Goal: Navigation & Orientation: Find specific page/section

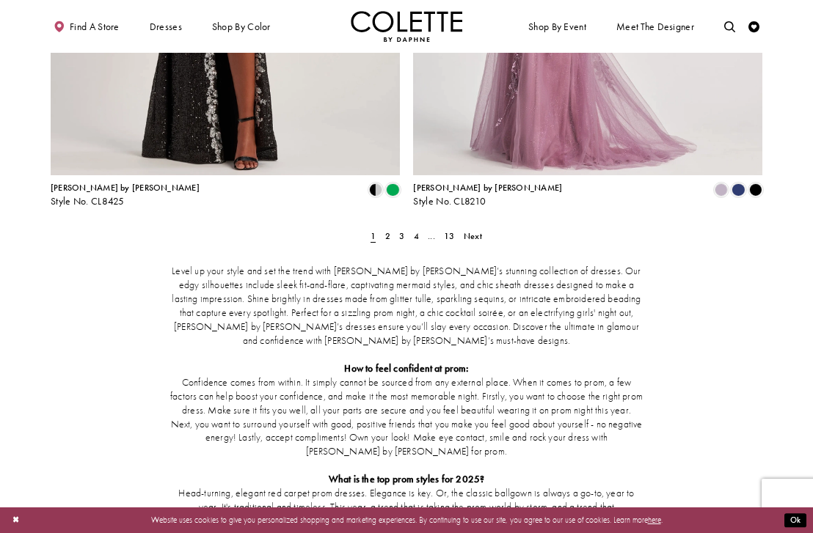
scroll to position [2086, 0]
click at [467, 230] on span "Next" at bounding box center [473, 236] width 18 height 12
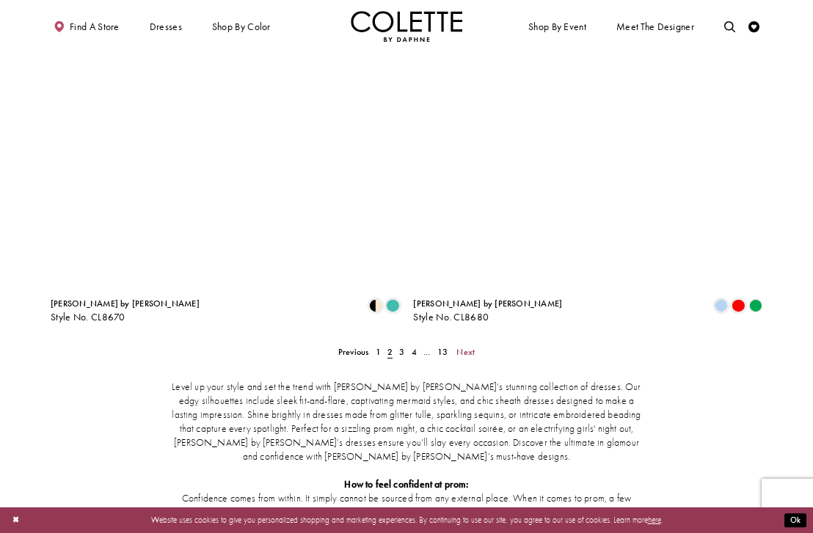
scroll to position [1979, 0]
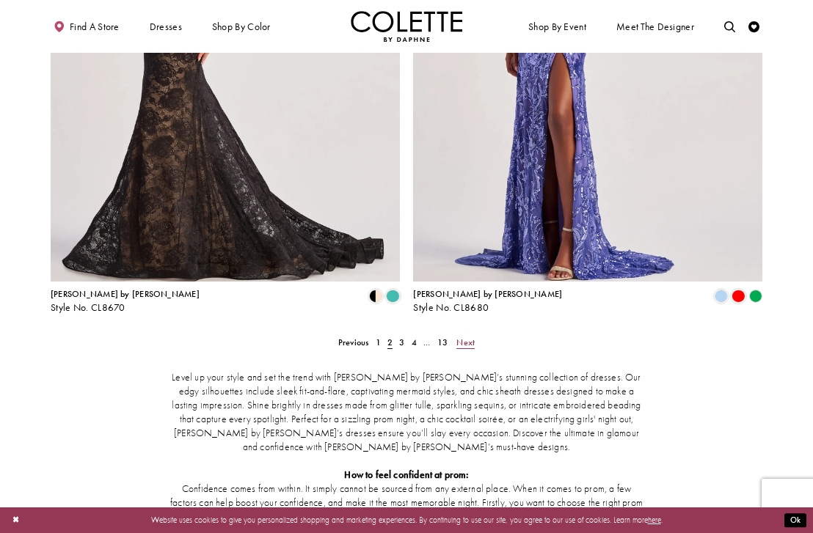
click at [471, 337] on span "Next" at bounding box center [465, 343] width 18 height 12
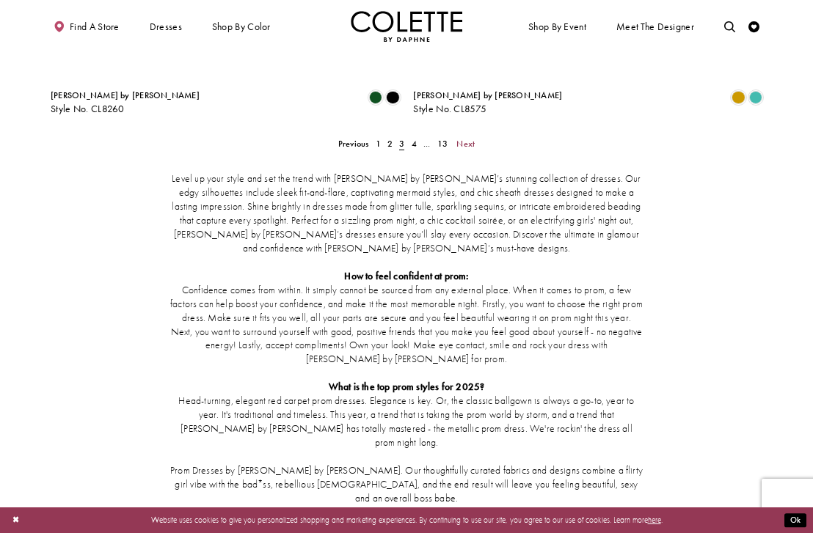
scroll to position [2185, 0]
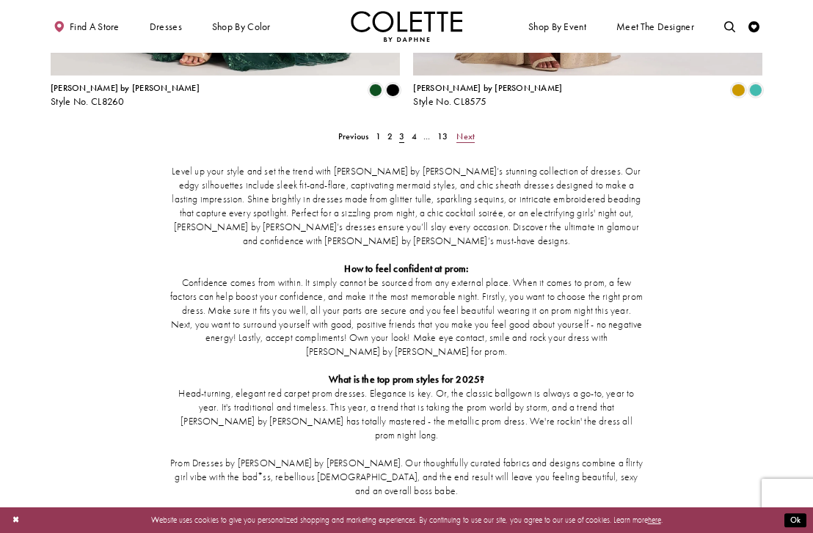
click at [468, 131] on span "Next" at bounding box center [465, 137] width 18 height 12
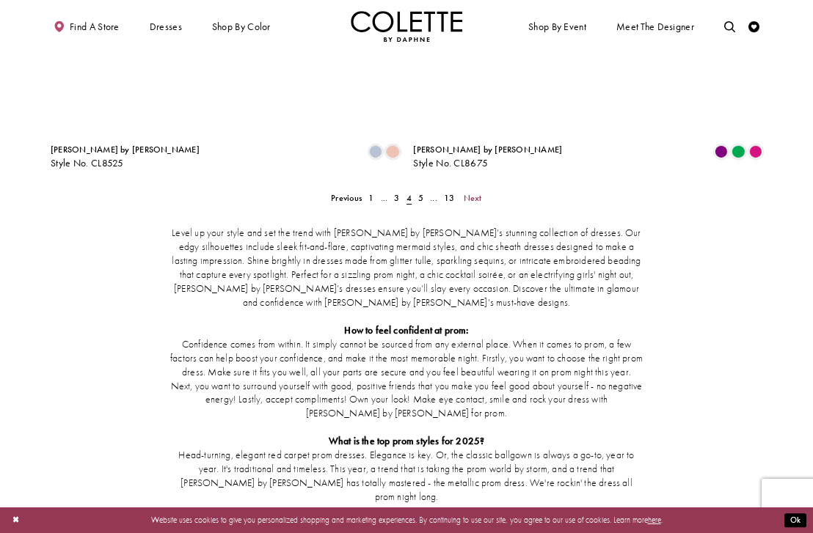
scroll to position [2180, 0]
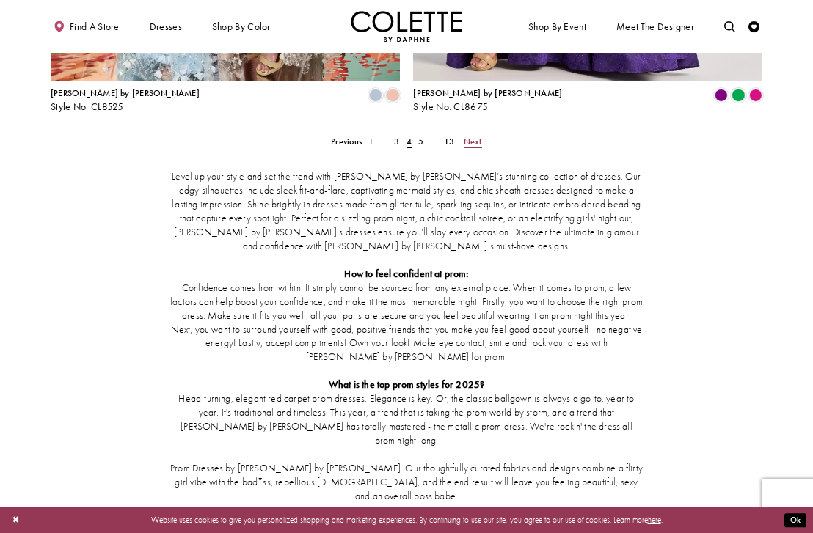
click at [472, 136] on span "Next" at bounding box center [473, 142] width 18 height 12
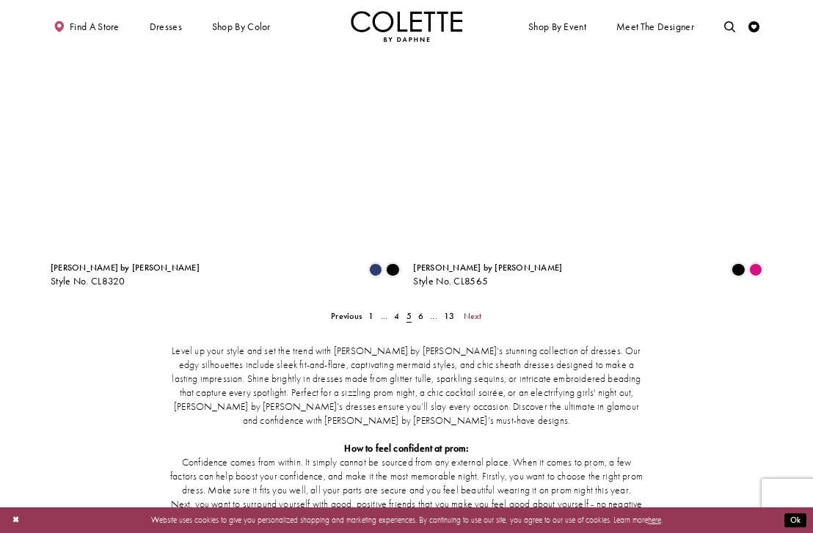
scroll to position [2015, 0]
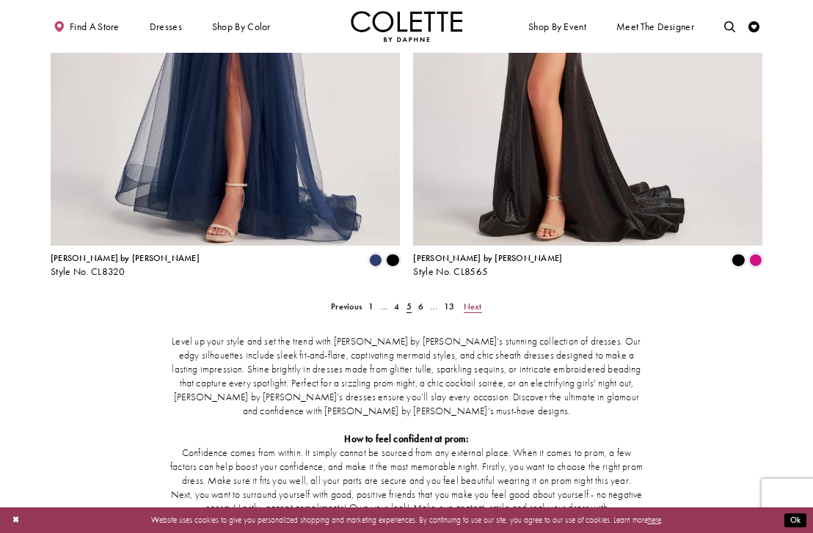
click at [467, 301] on span "Next" at bounding box center [473, 307] width 18 height 12
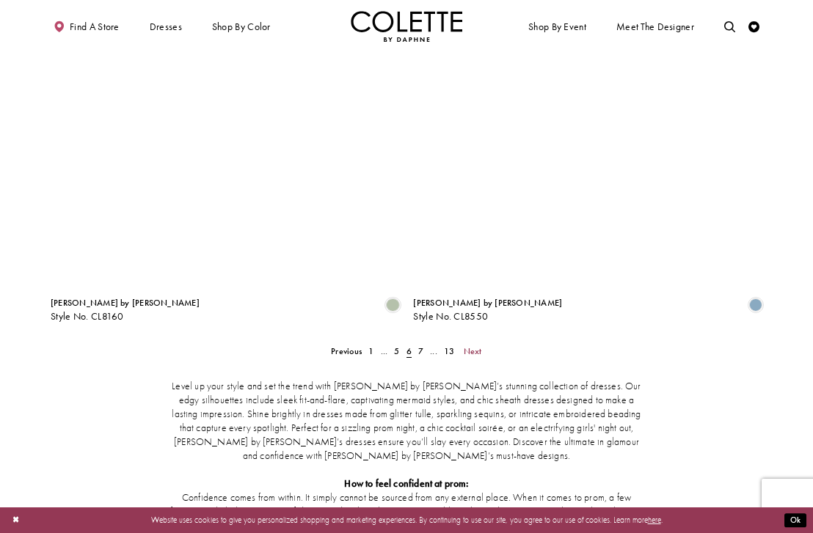
scroll to position [2021, 0]
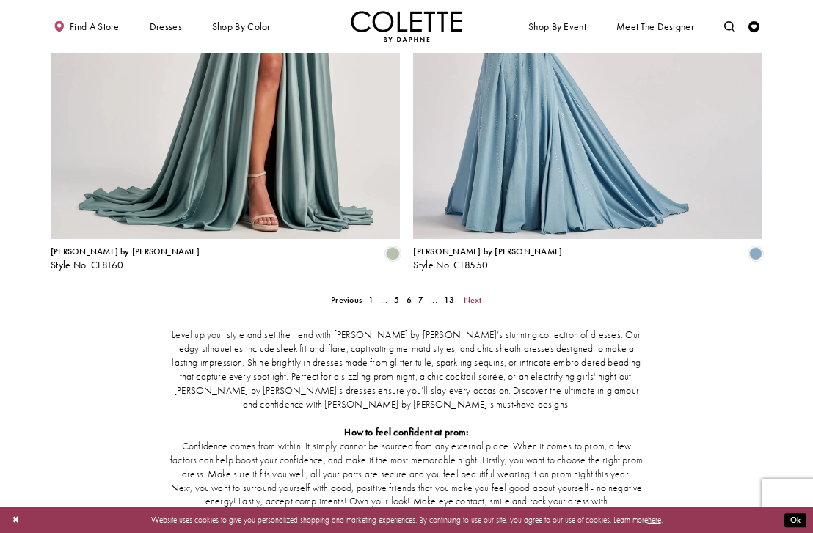
click at [465, 294] on span "Next" at bounding box center [473, 300] width 18 height 12
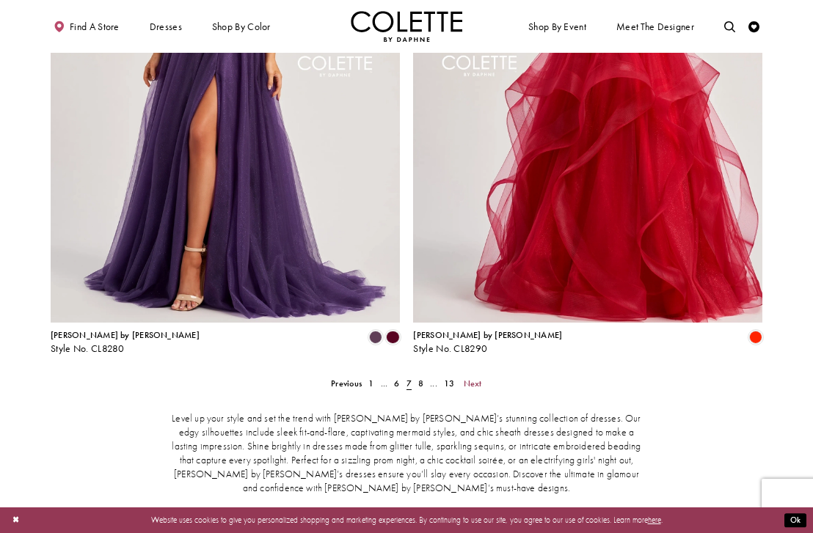
scroll to position [1957, 0]
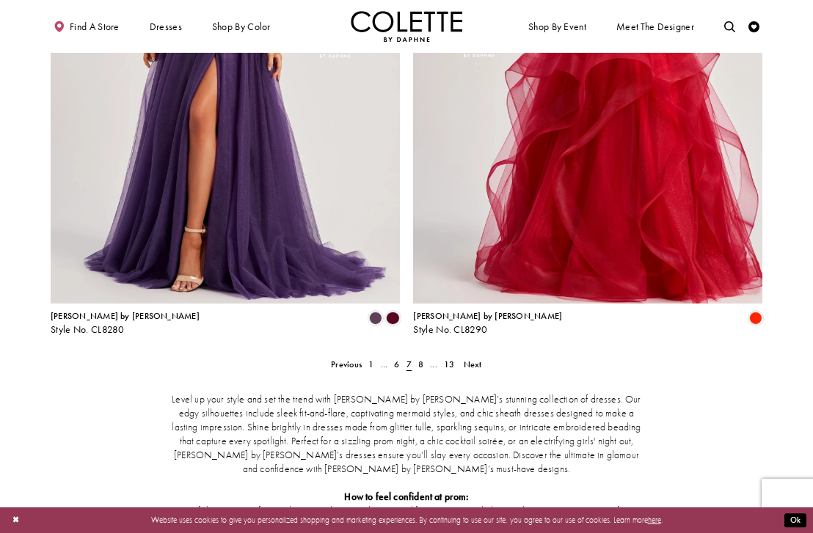
click at [479, 359] on span "Next" at bounding box center [473, 365] width 18 height 12
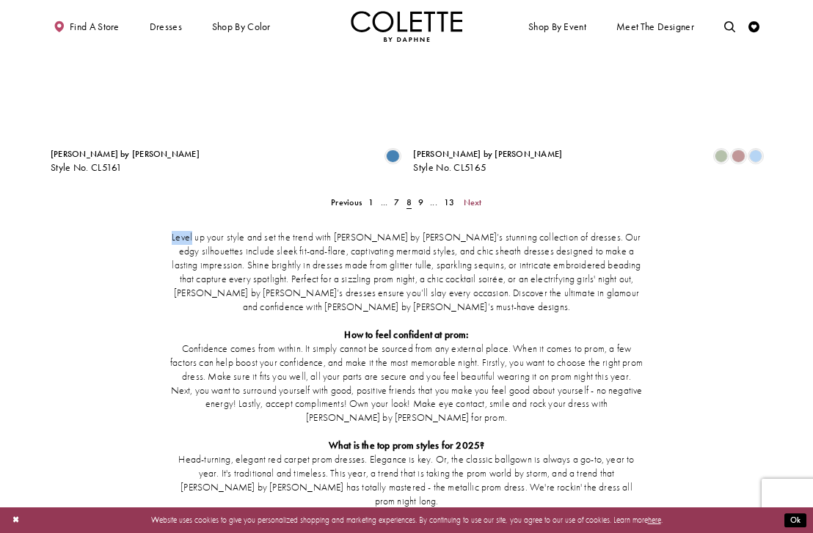
scroll to position [2125, 0]
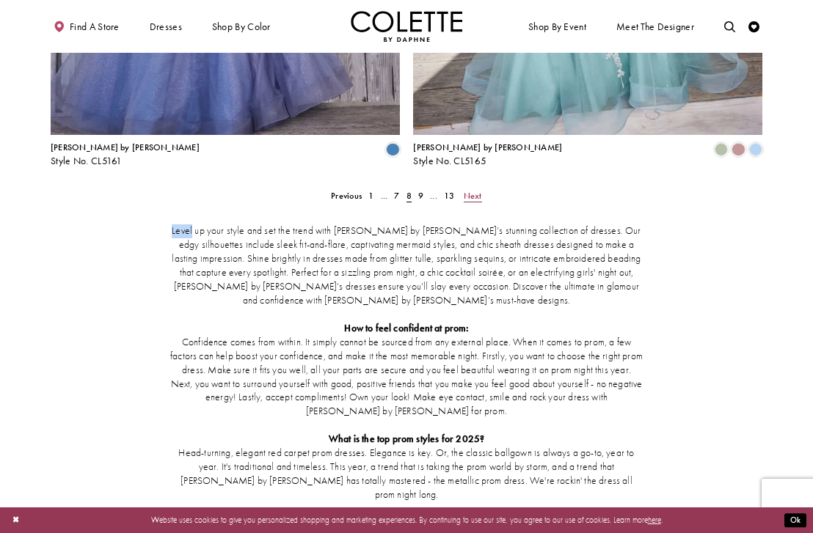
click at [478, 190] on span "Next" at bounding box center [473, 196] width 18 height 12
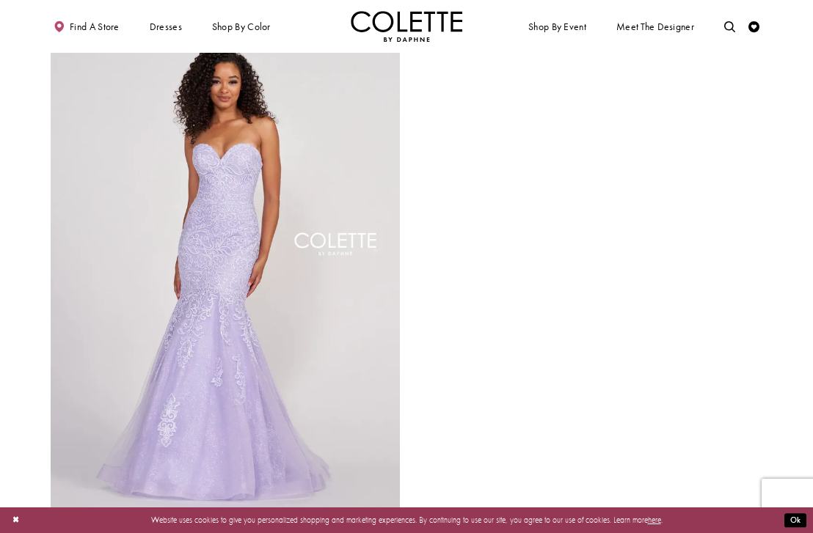
scroll to position [1837, 0]
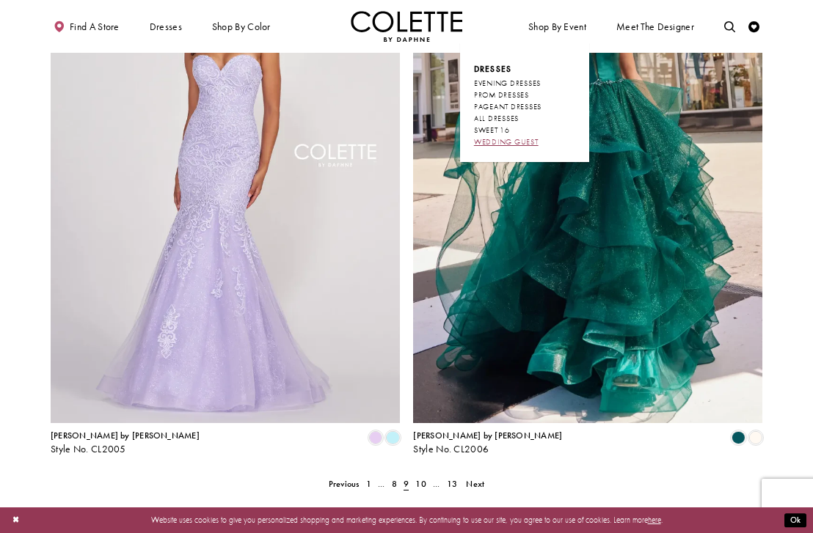
click at [511, 145] on span "WEDDING GUEST" at bounding box center [506, 142] width 65 height 10
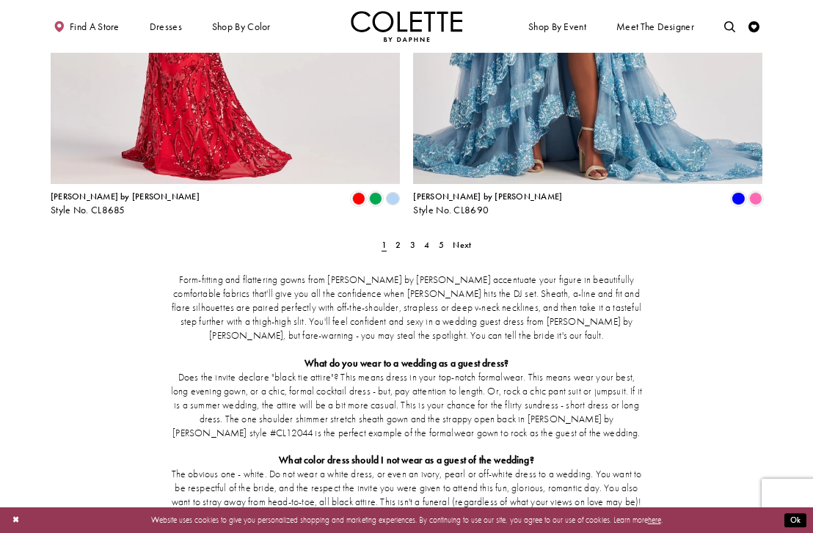
scroll to position [2094, 0]
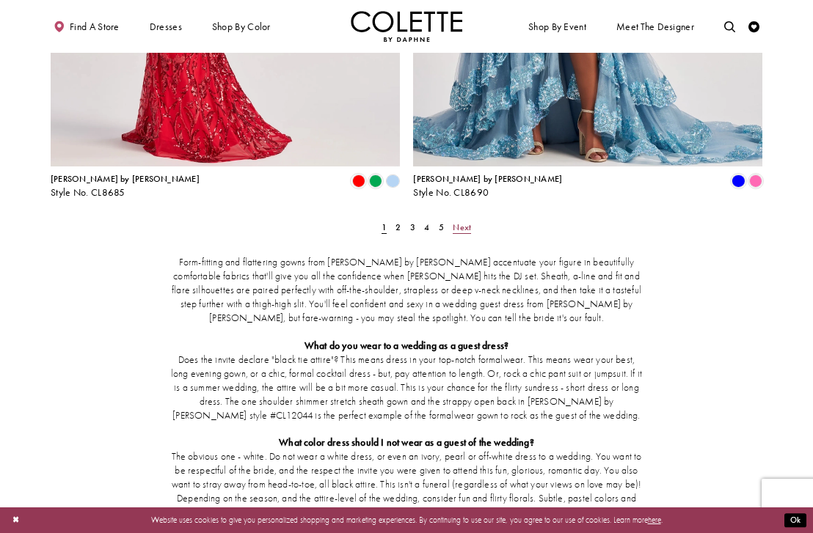
click at [466, 222] on span "Next" at bounding box center [462, 228] width 18 height 12
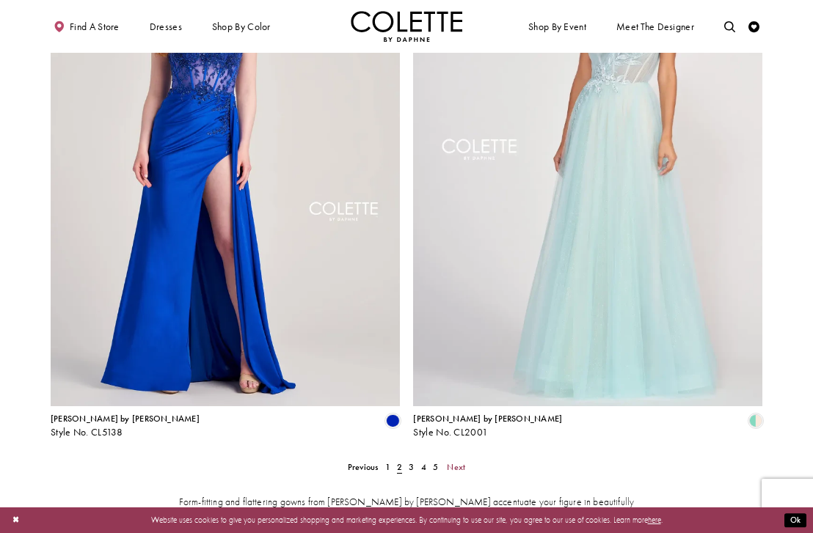
scroll to position [1856, 0]
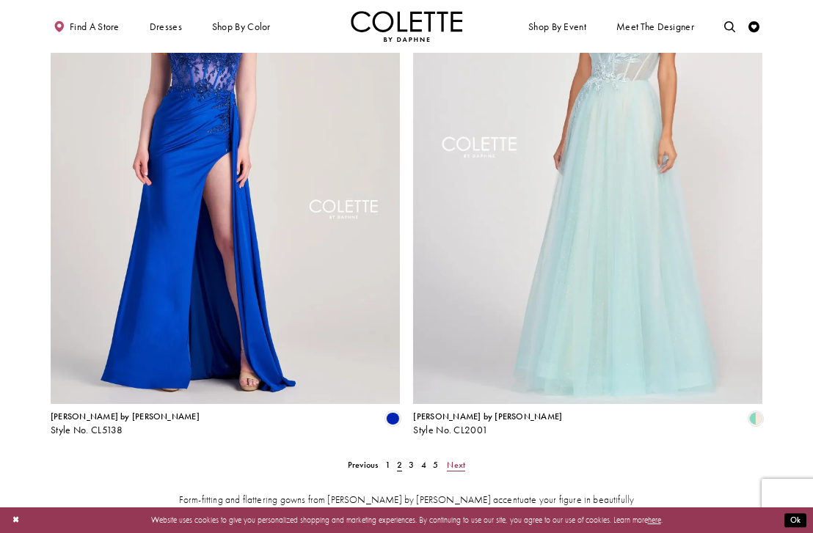
click at [453, 459] on span "Next" at bounding box center [456, 465] width 18 height 12
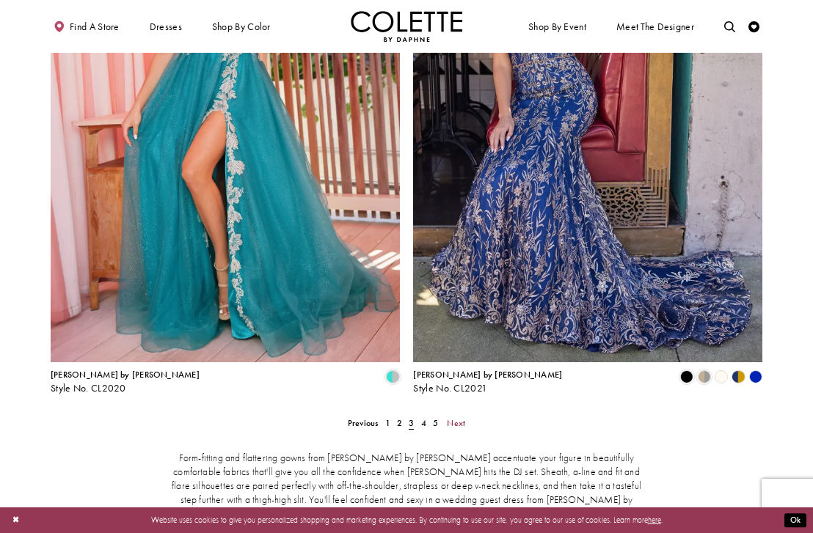
scroll to position [1903, 0]
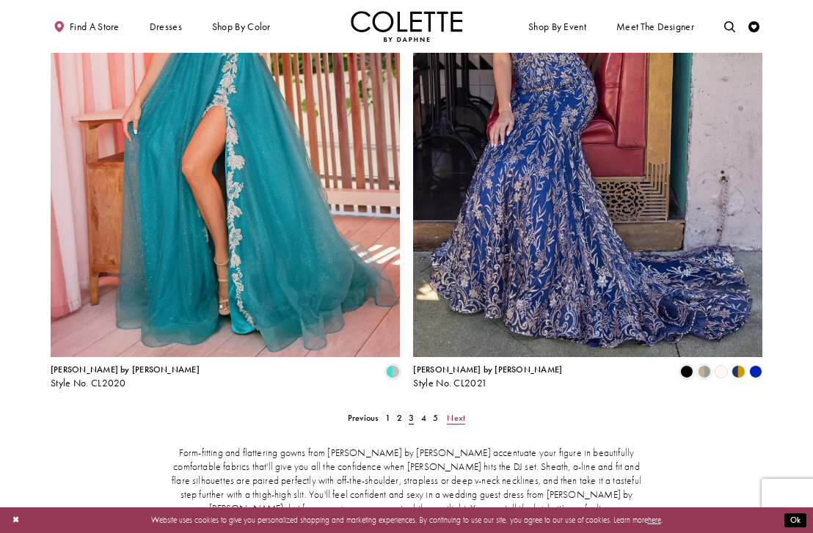
click at [467, 410] on link "Next" at bounding box center [456, 418] width 25 height 16
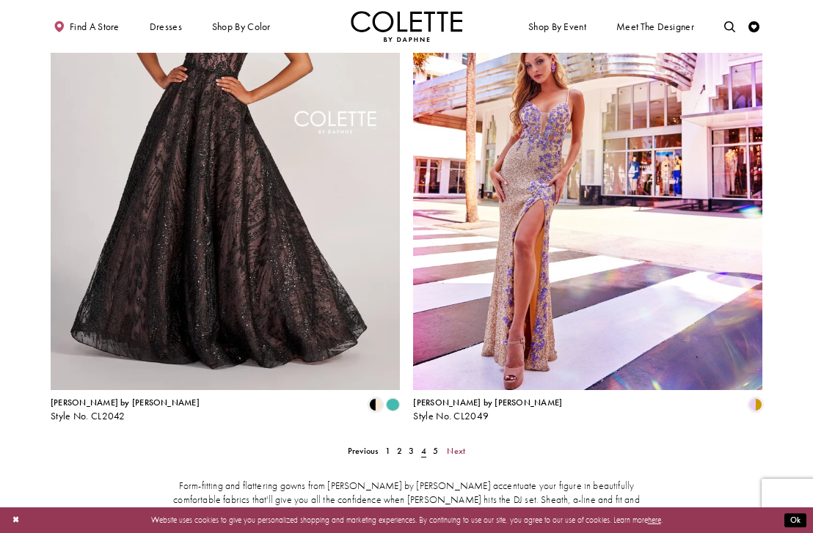
scroll to position [1974, 0]
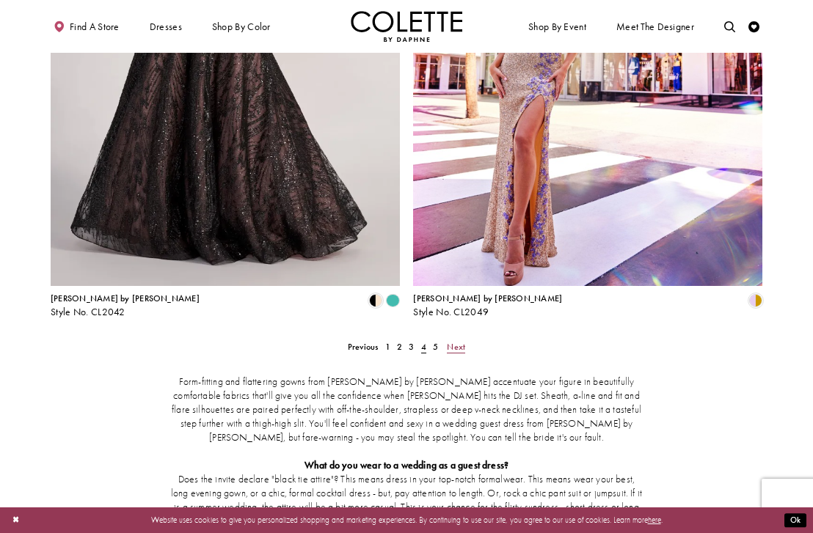
click at [459, 341] on span "Next" at bounding box center [456, 347] width 18 height 12
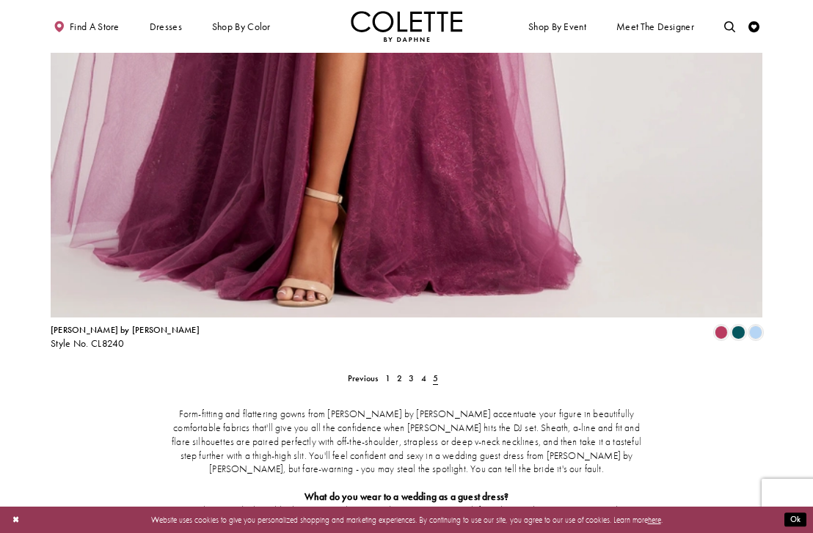
scroll to position [2058, 0]
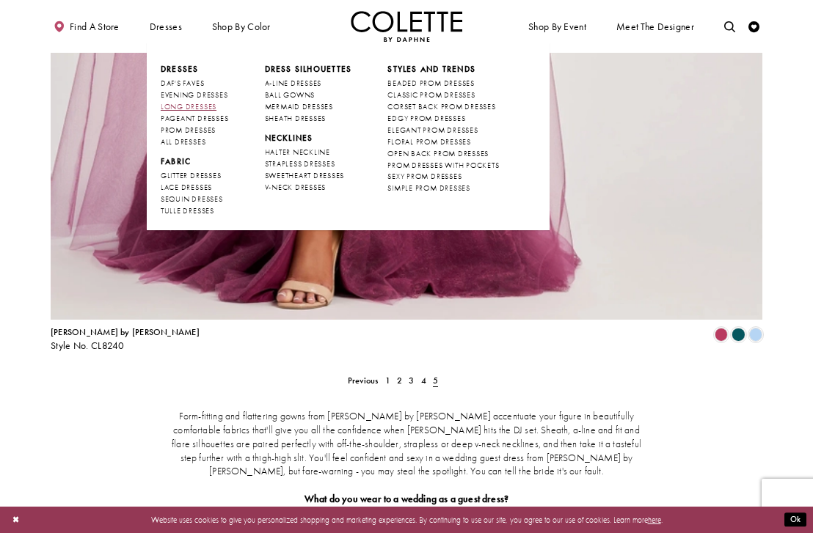
click at [182, 104] on span "LONG DRESSES" at bounding box center [189, 107] width 56 height 10
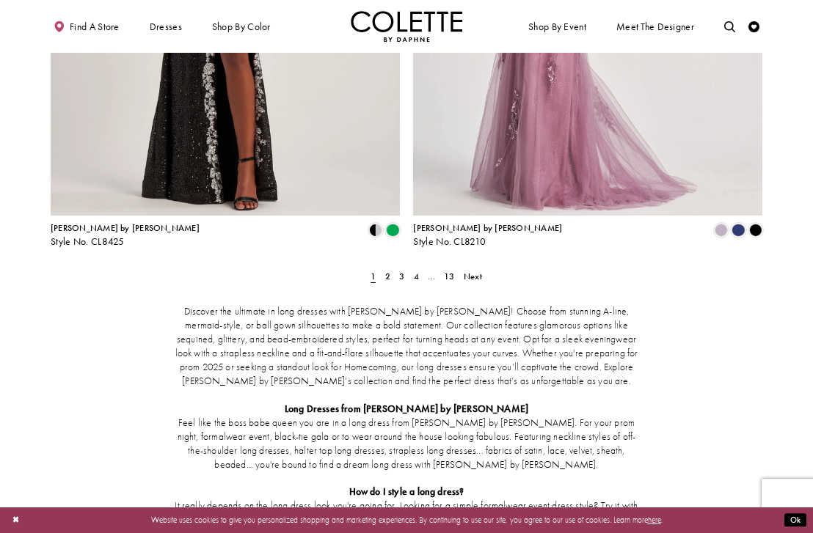
scroll to position [2054, 0]
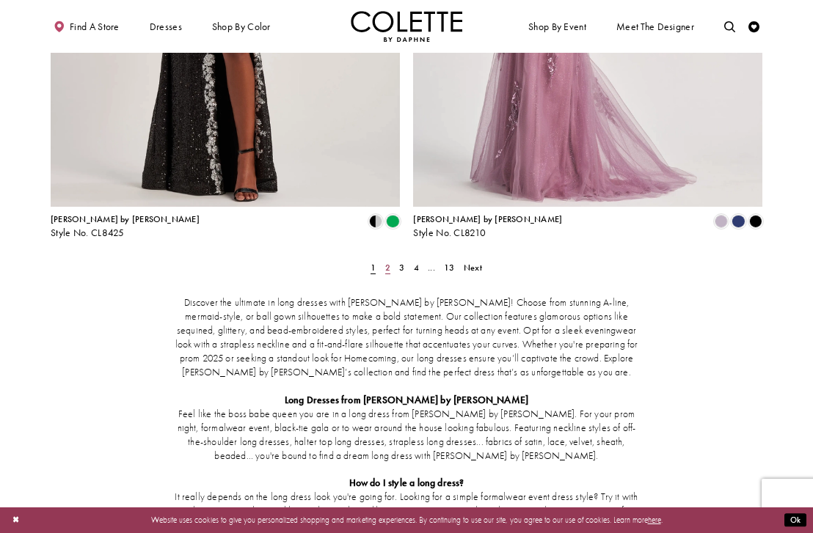
click at [389, 262] on span "2" at bounding box center [387, 268] width 5 height 12
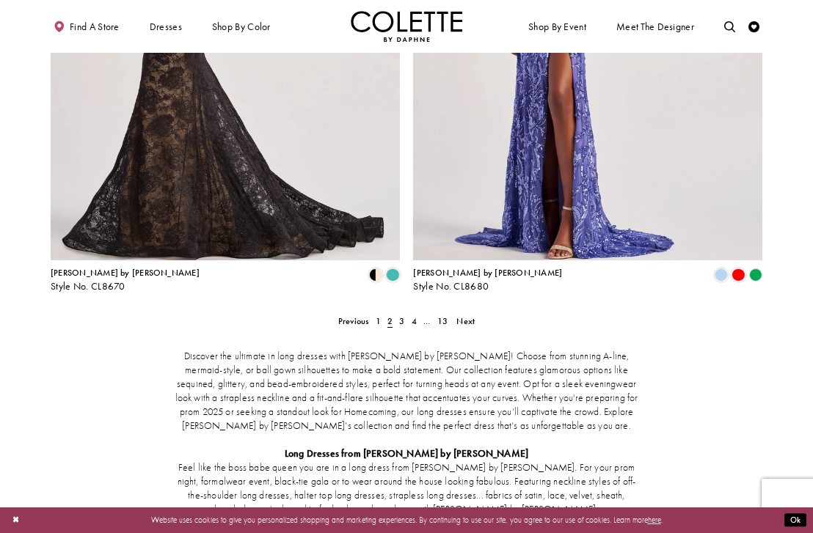
scroll to position [2005, 0]
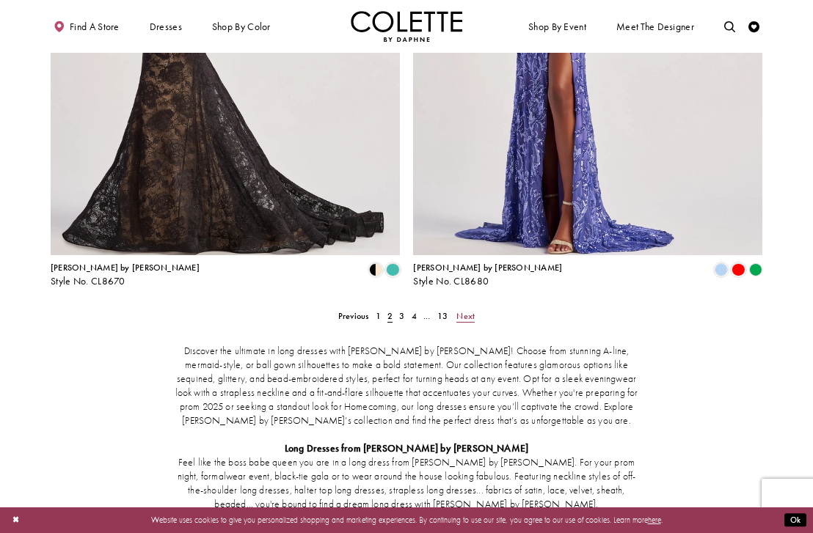
click at [455, 308] on link "Next" at bounding box center [465, 316] width 25 height 16
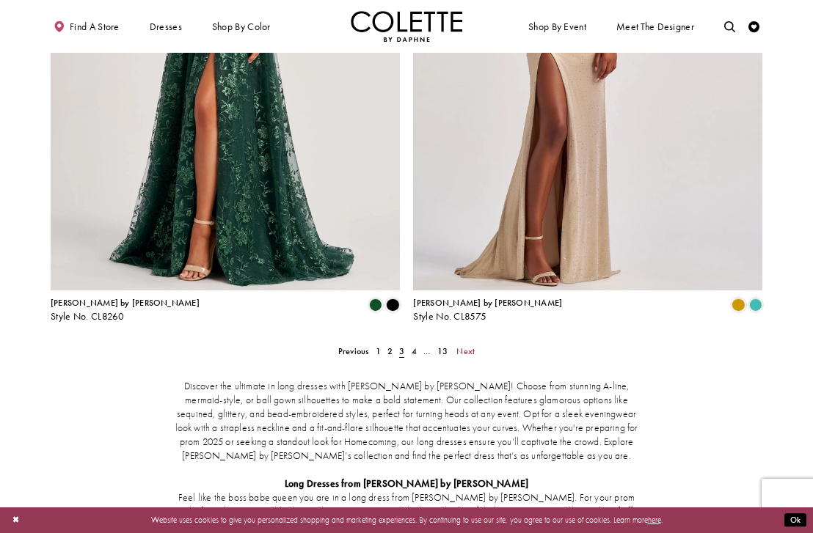
scroll to position [1989, 0]
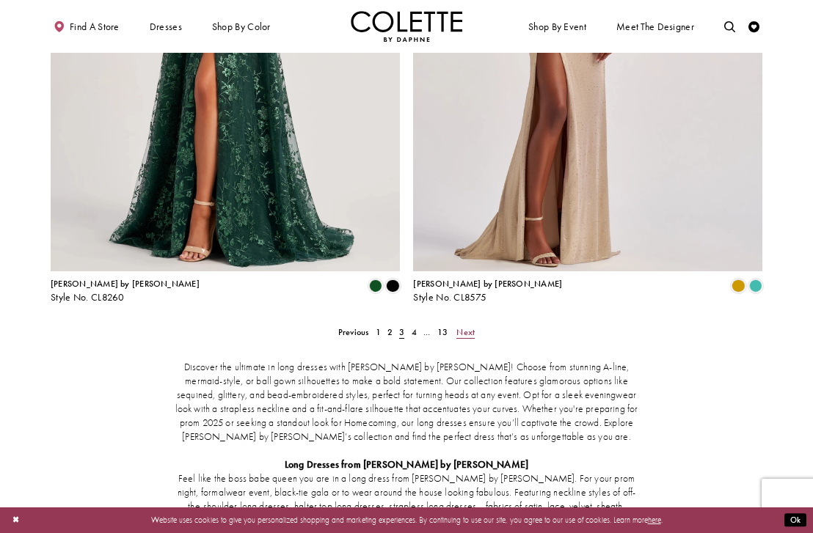
click at [467, 326] on span "Next" at bounding box center [465, 332] width 18 height 12
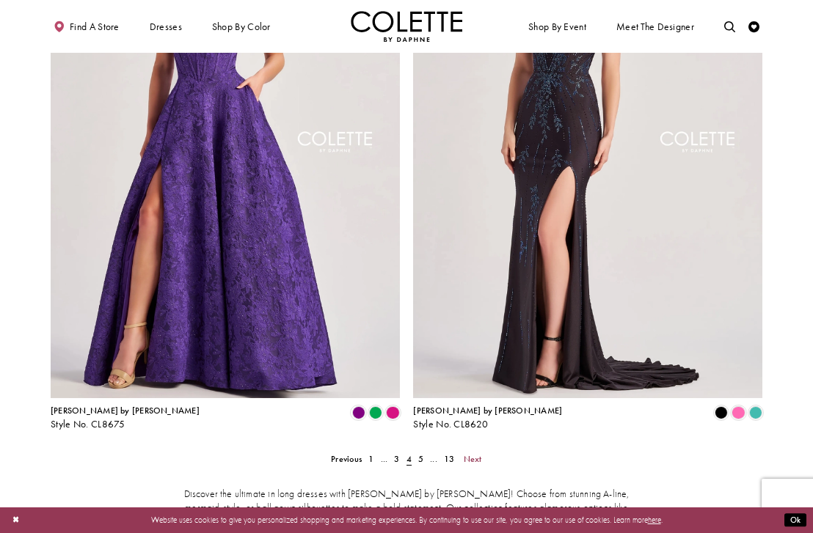
scroll to position [1878, 0]
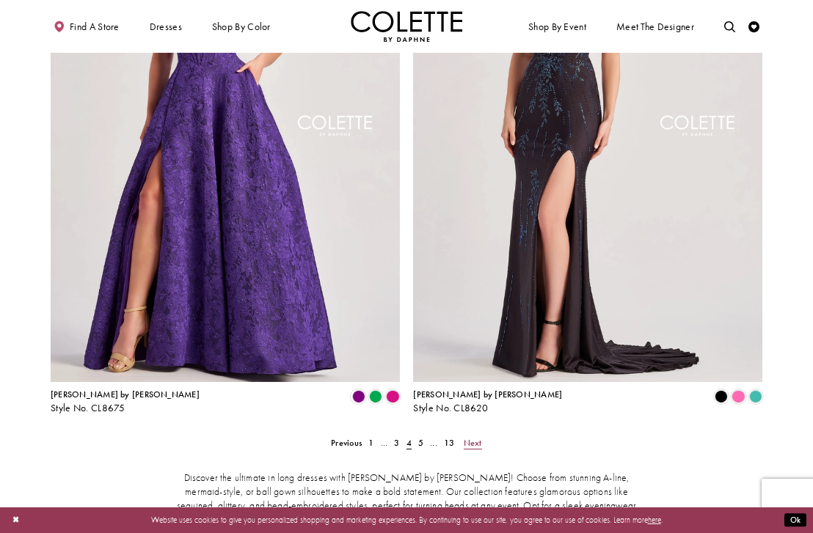
click at [473, 437] on span "Next" at bounding box center [473, 443] width 18 height 12
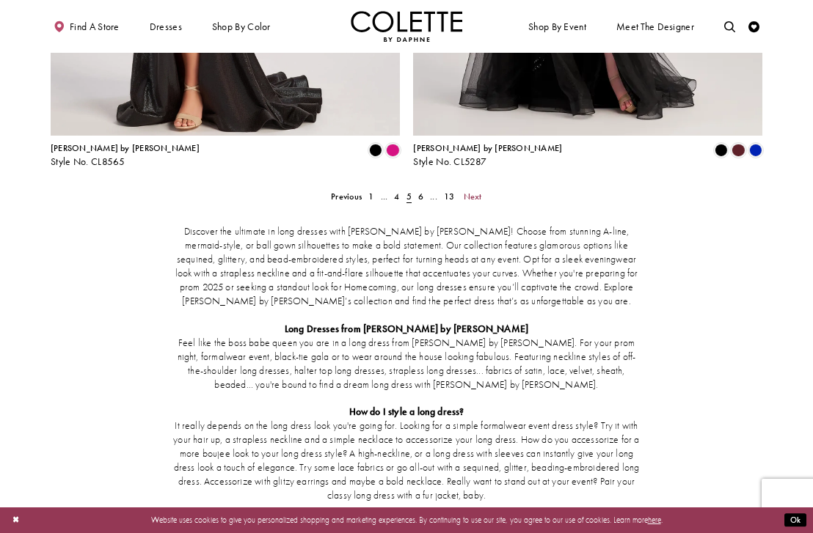
scroll to position [2125, 0]
click at [473, 188] on link "Next" at bounding box center [472, 196] width 25 height 16
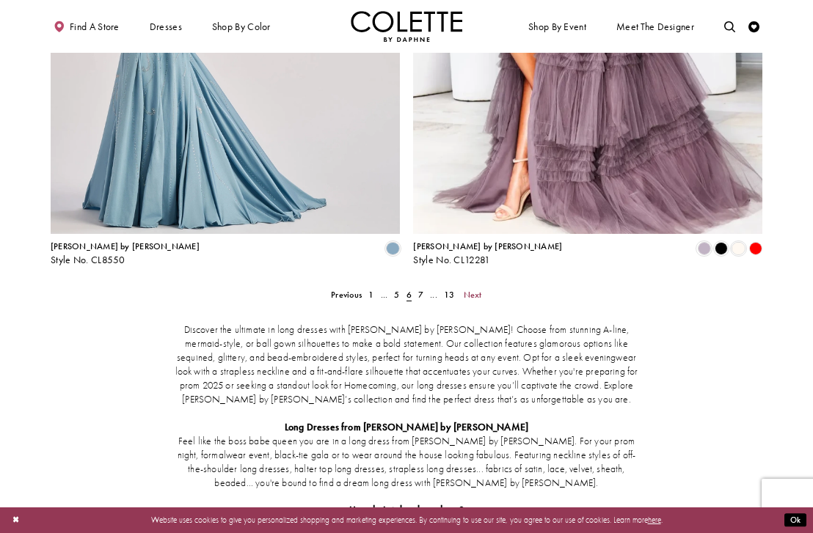
scroll to position [2034, 0]
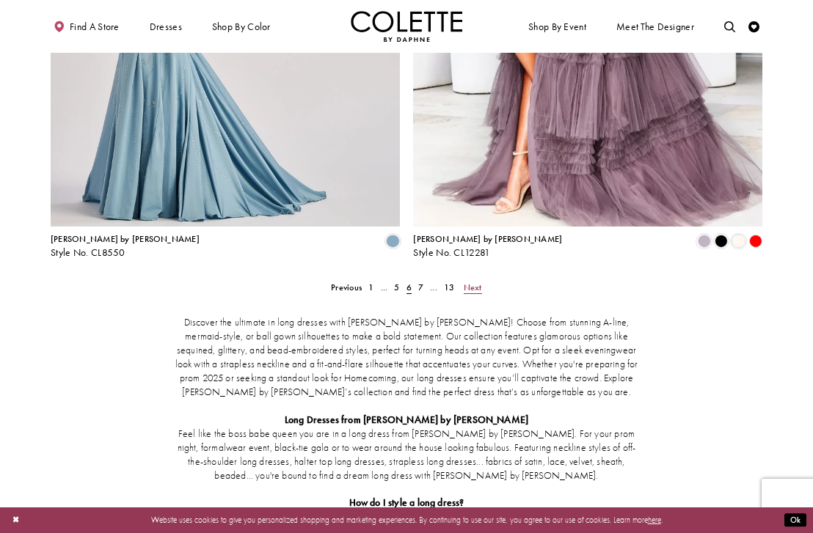
click at [469, 282] on span "Next" at bounding box center [473, 288] width 18 height 12
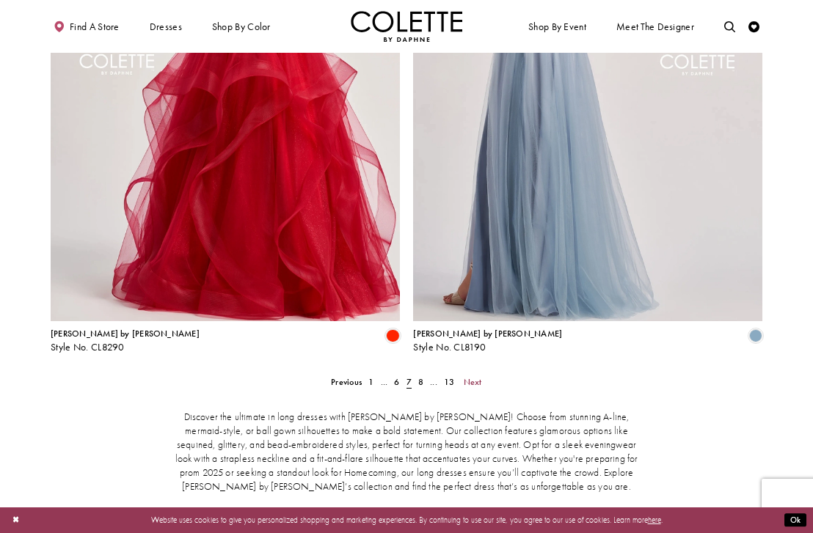
scroll to position [1940, 0]
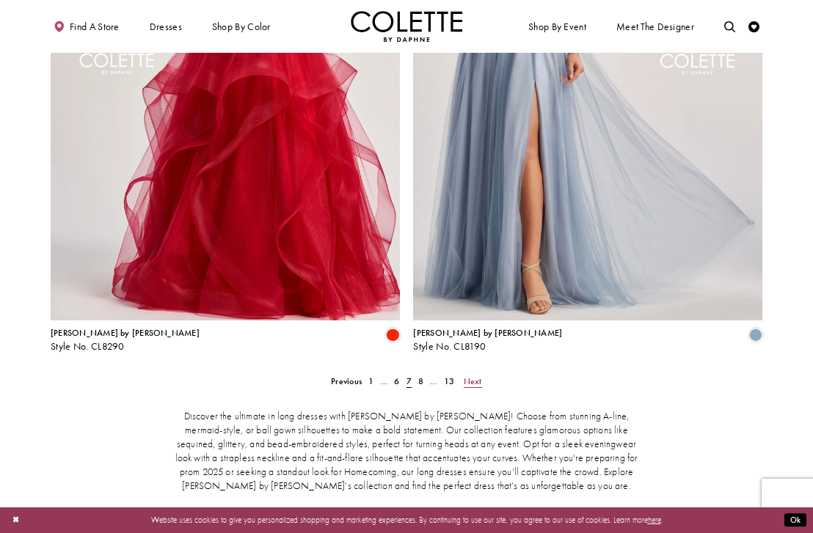
click at [466, 376] on span "Next" at bounding box center [473, 382] width 18 height 12
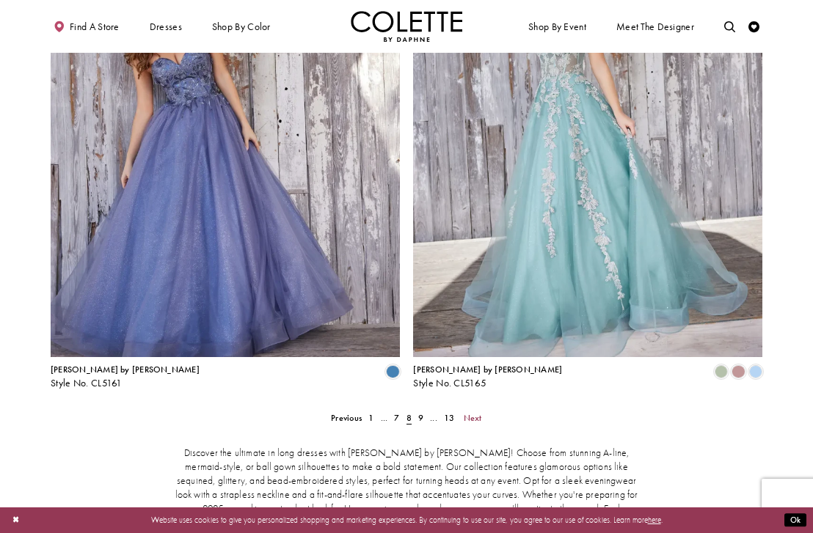
scroll to position [2018, 0]
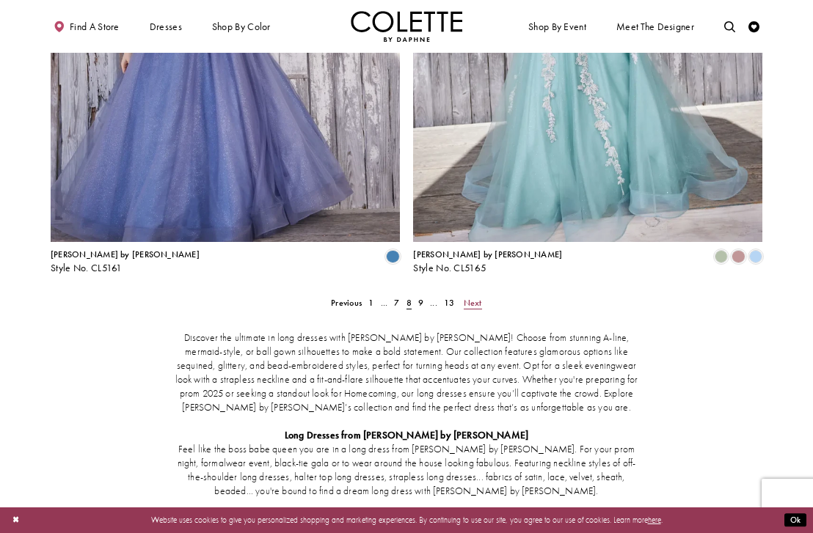
click at [465, 297] on span "Next" at bounding box center [473, 303] width 18 height 12
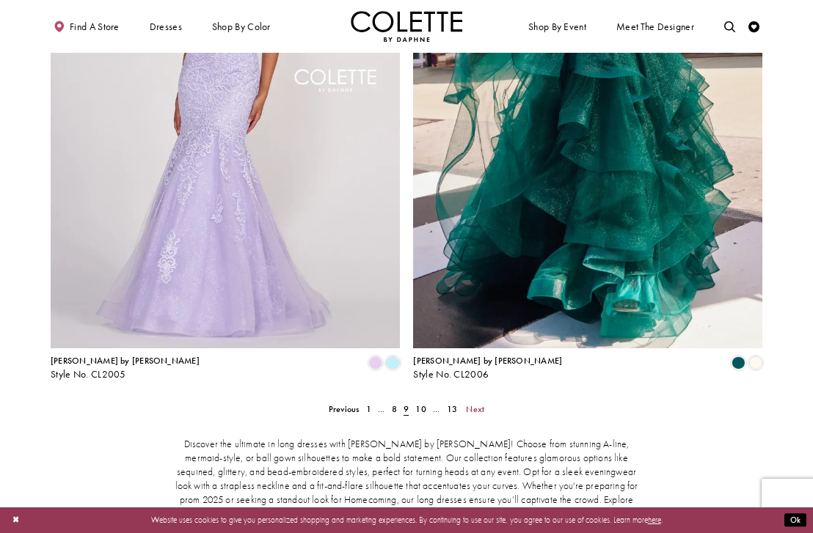
scroll to position [1931, 0]
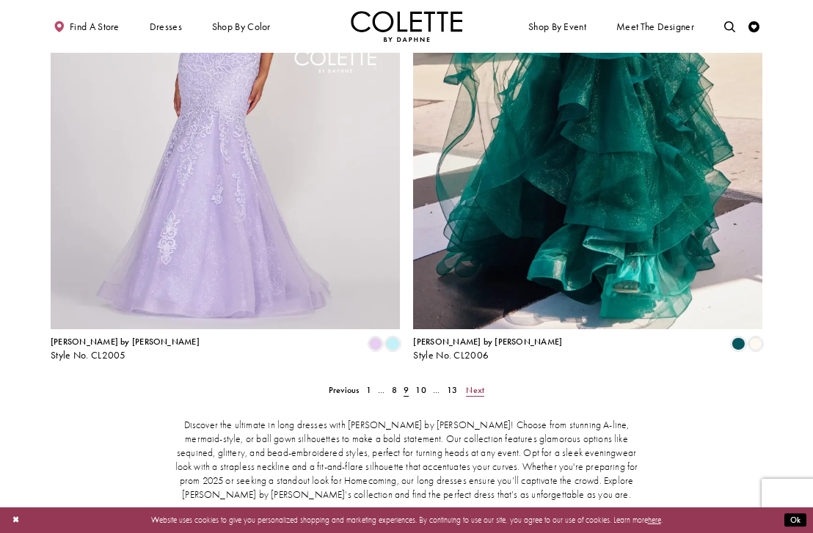
click at [473, 384] on span "Next" at bounding box center [475, 390] width 18 height 12
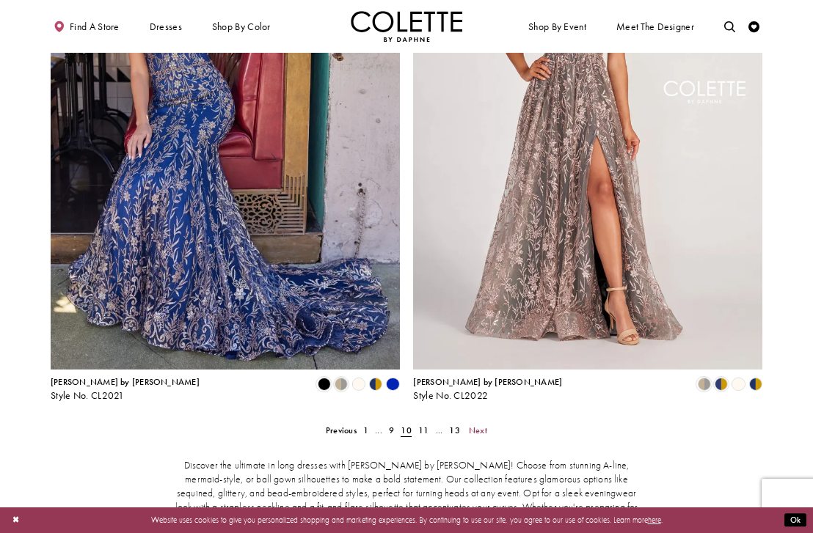
scroll to position [1908, 0]
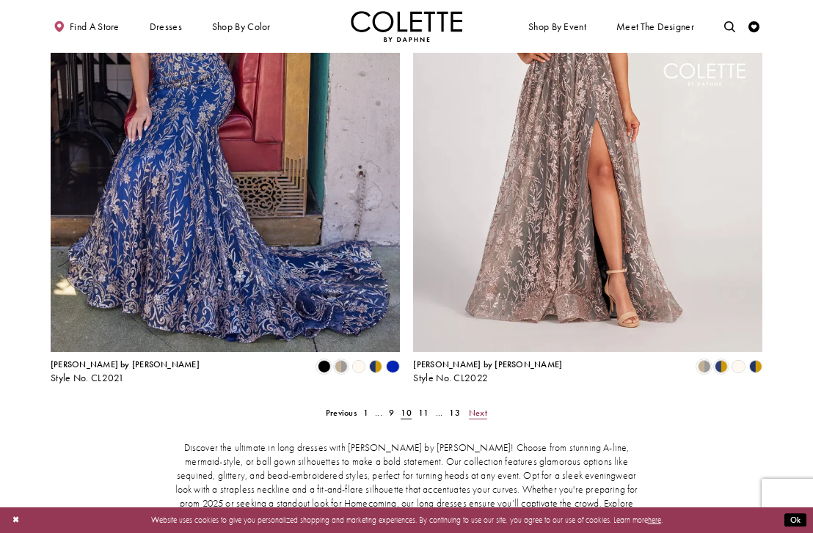
click at [475, 407] on span "Next" at bounding box center [478, 413] width 18 height 12
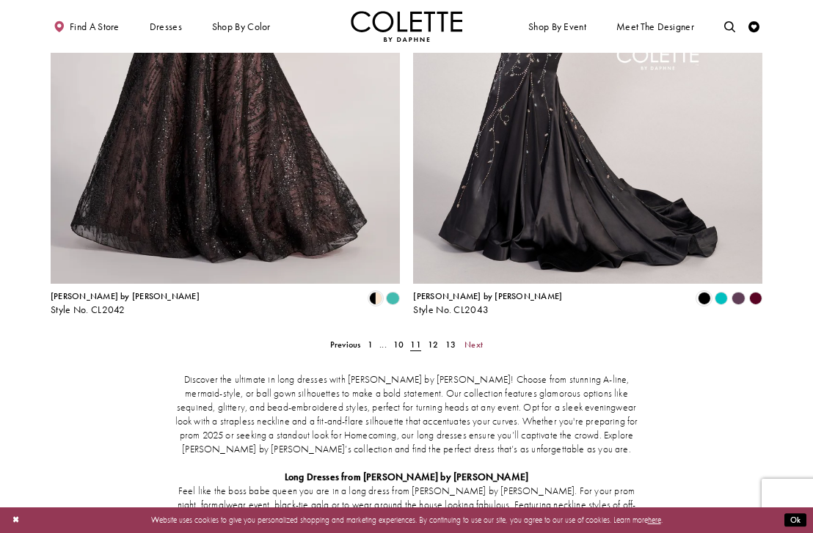
scroll to position [2029, 0]
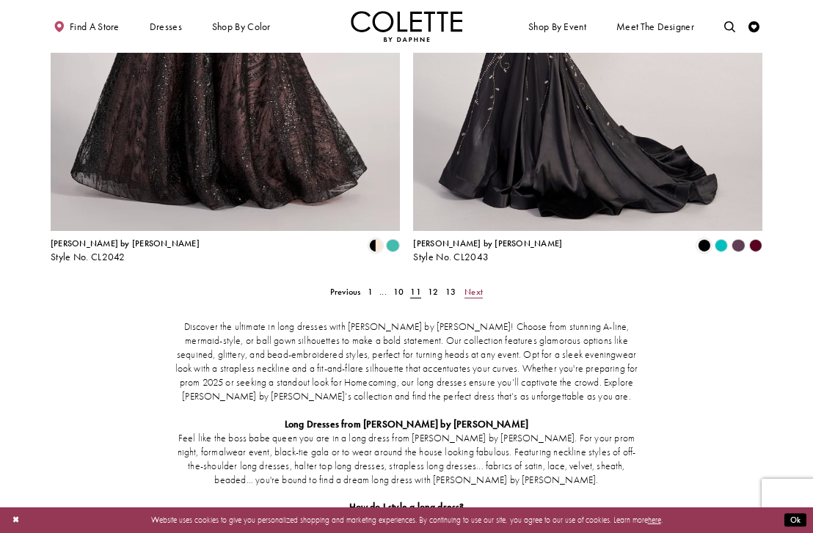
click at [480, 286] on span "Next" at bounding box center [473, 292] width 18 height 12
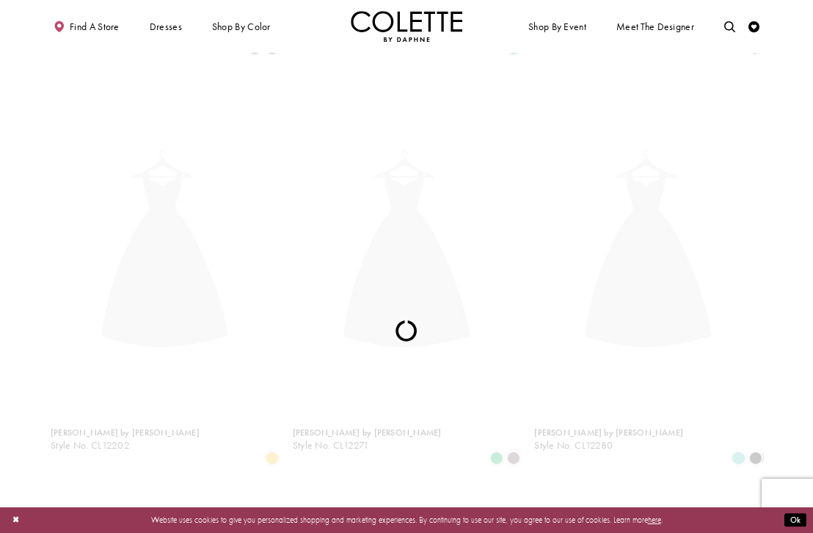
scroll to position [59, 0]
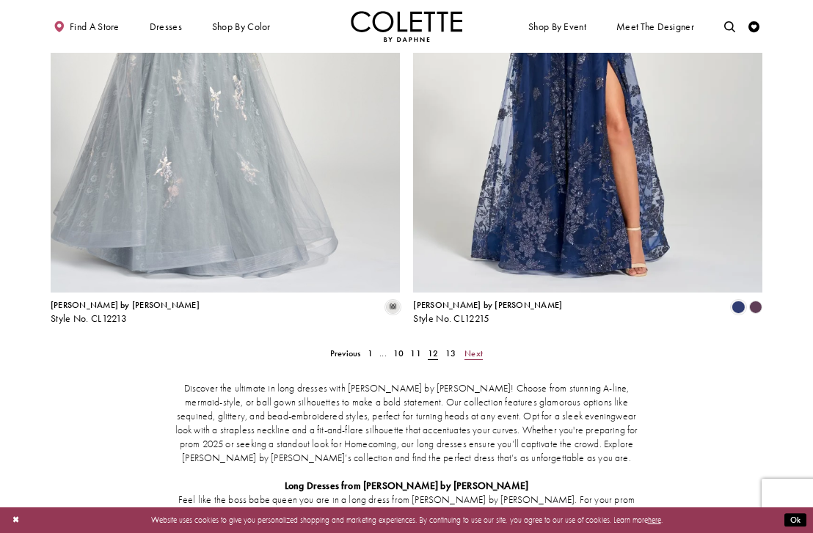
click at [478, 348] on span "Next" at bounding box center [473, 354] width 18 height 12
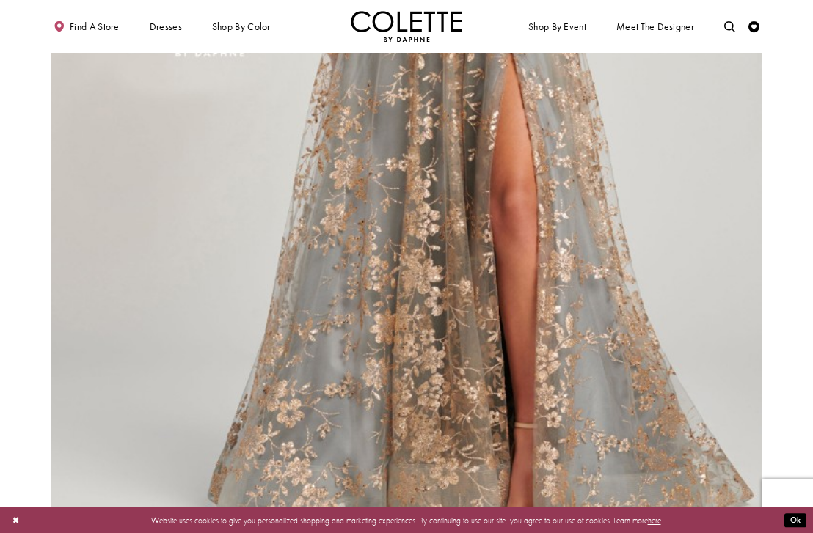
scroll to position [1371, 0]
